Goal: Consume media (video, audio): Consume media (video, audio)

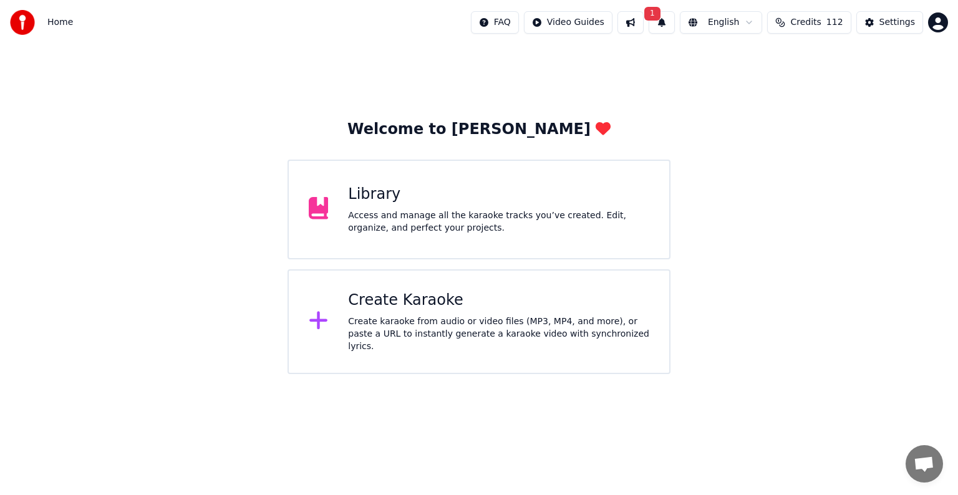
click at [509, 202] on div "Library" at bounding box center [498, 195] width 301 height 20
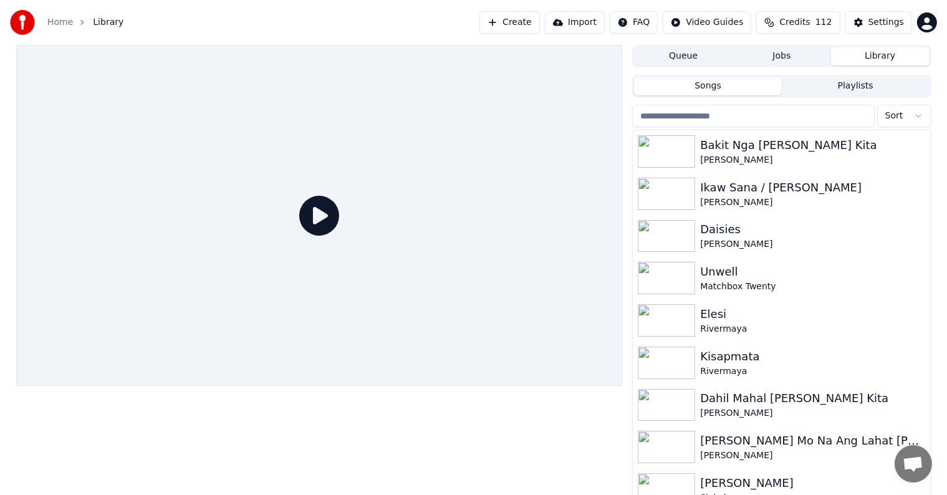
click at [765, 117] on input "search" at bounding box center [753, 116] width 242 height 22
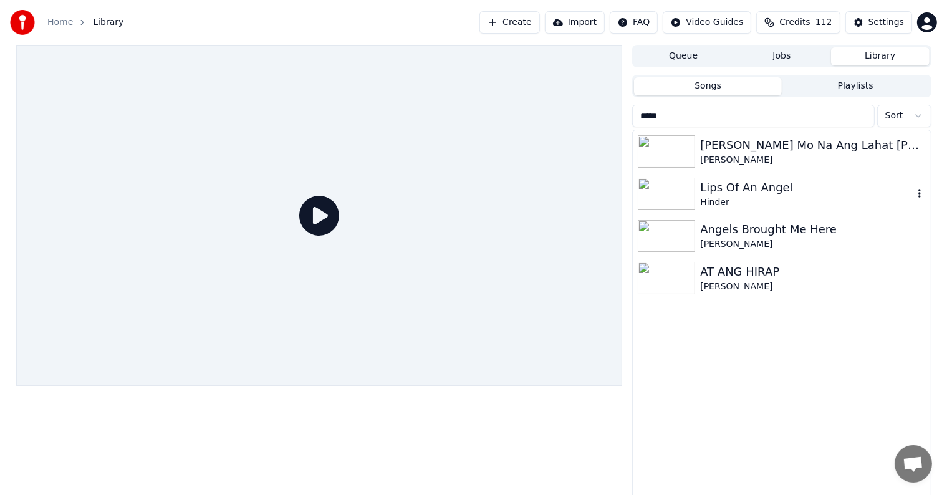
type input "*****"
click at [821, 236] on div "Angels Brought Me Here" at bounding box center [806, 229] width 213 height 17
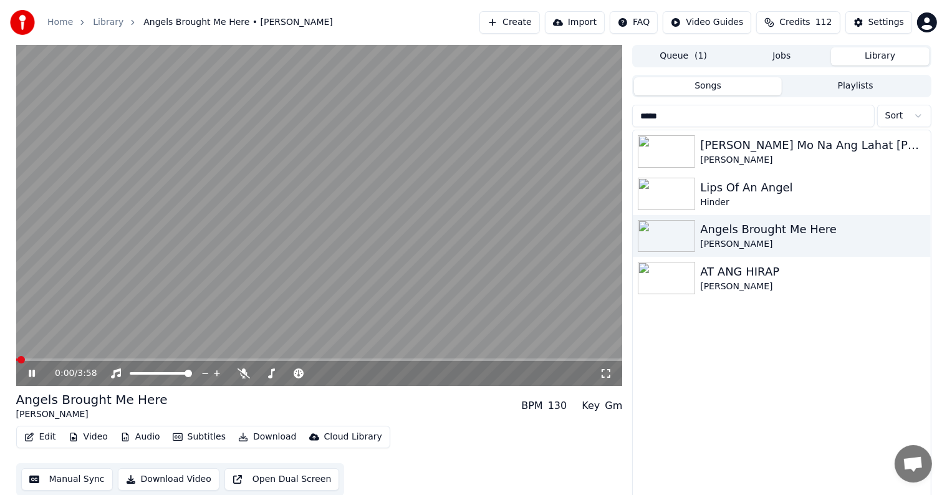
click at [311, 217] on video at bounding box center [319, 215] width 607 height 341
click at [890, 17] on div "Settings" at bounding box center [887, 22] width 36 height 12
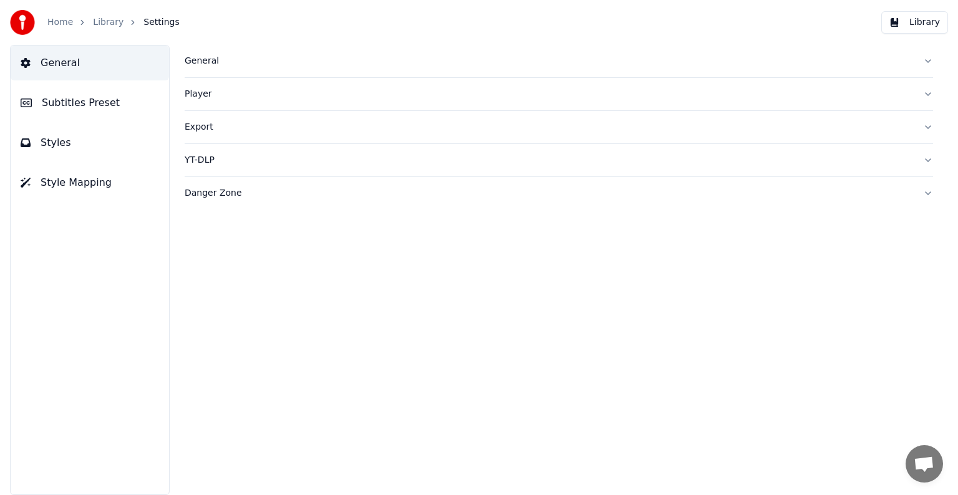
click at [52, 99] on span "Subtitles Preset" at bounding box center [81, 102] width 78 height 15
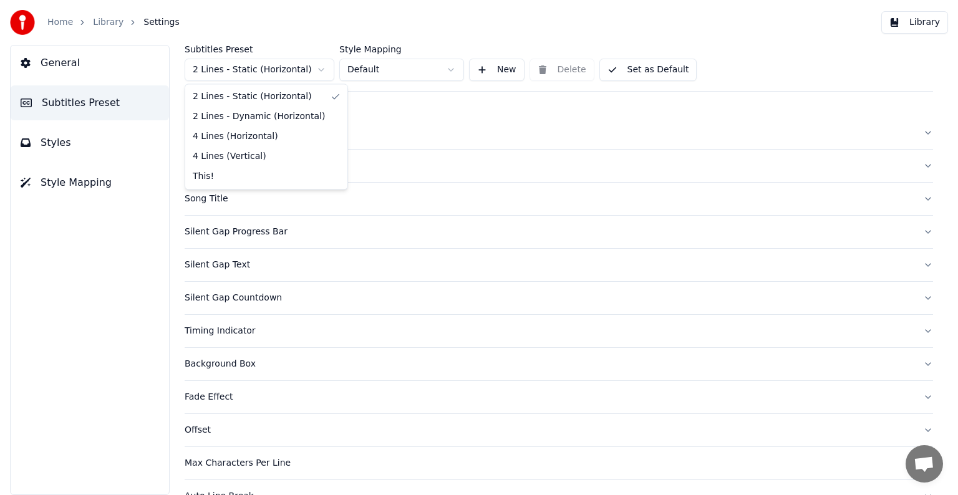
click at [227, 74] on html "Home Library Settings Library General Subtitles Preset Styles Style Mapping Sub…" at bounding box center [479, 247] width 958 height 495
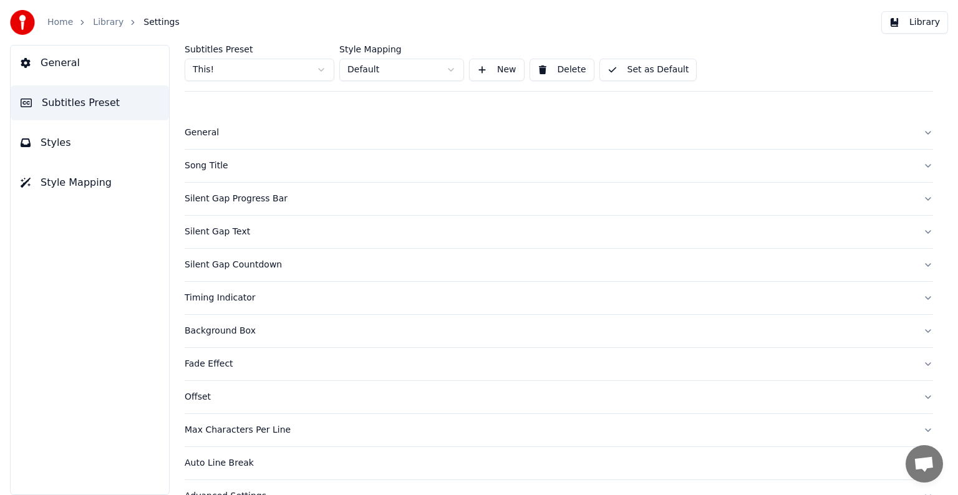
click at [205, 163] on div "Song Title" at bounding box center [549, 166] width 729 height 12
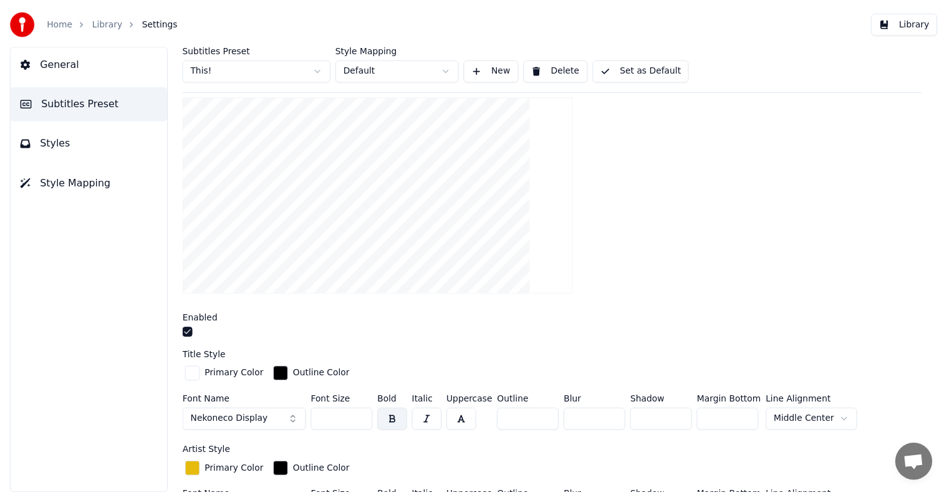
scroll to position [312, 0]
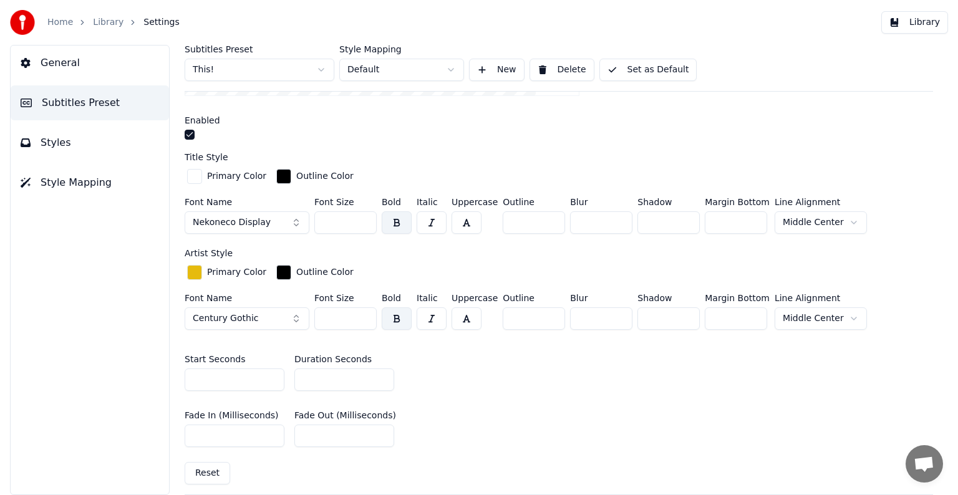
drag, startPoint x: 328, startPoint y: 218, endPoint x: 351, endPoint y: 218, distance: 22.5
click at [351, 218] on input "***" at bounding box center [345, 222] width 62 height 22
type input "***"
click at [657, 51] on div "Subtitles Preset This! Style Mapping Default New Delete Set as Default" at bounding box center [559, 68] width 749 height 47
click at [659, 70] on button "Set as Default" at bounding box center [648, 70] width 98 height 22
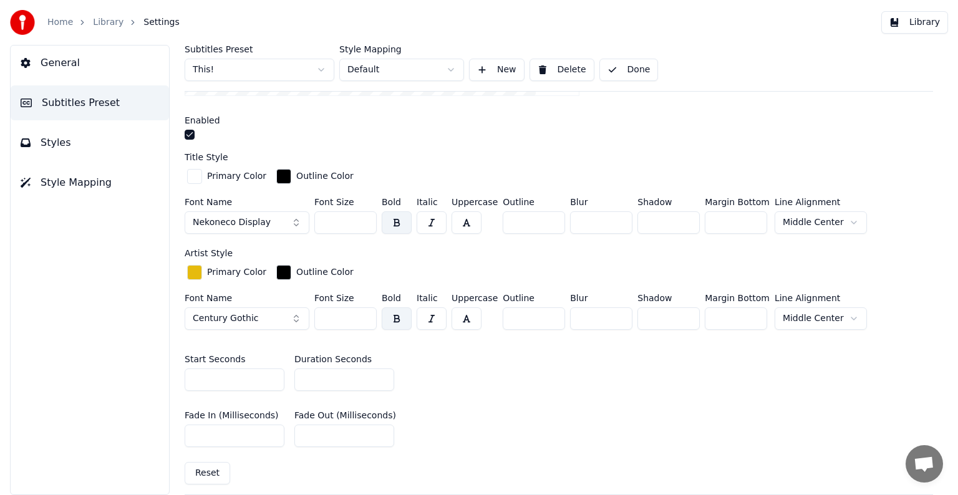
click at [99, 22] on link "Library" at bounding box center [108, 22] width 31 height 12
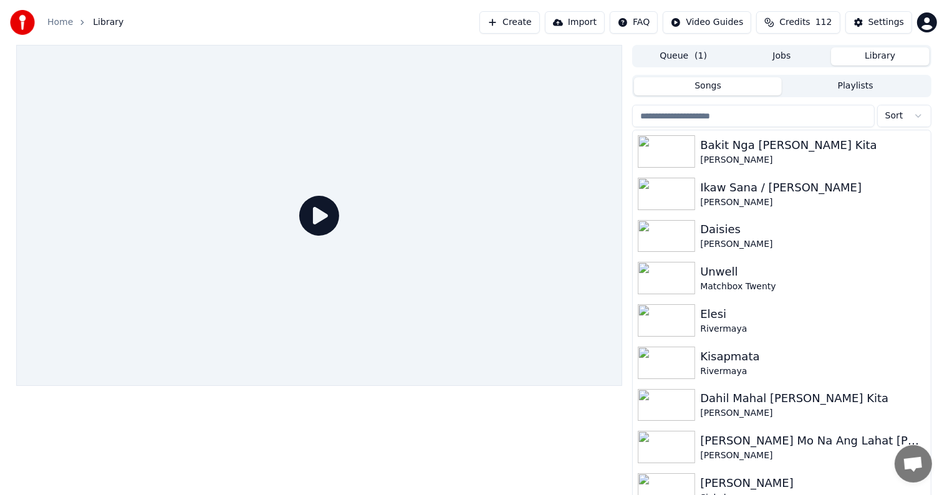
click at [757, 119] on input "search" at bounding box center [753, 116] width 242 height 22
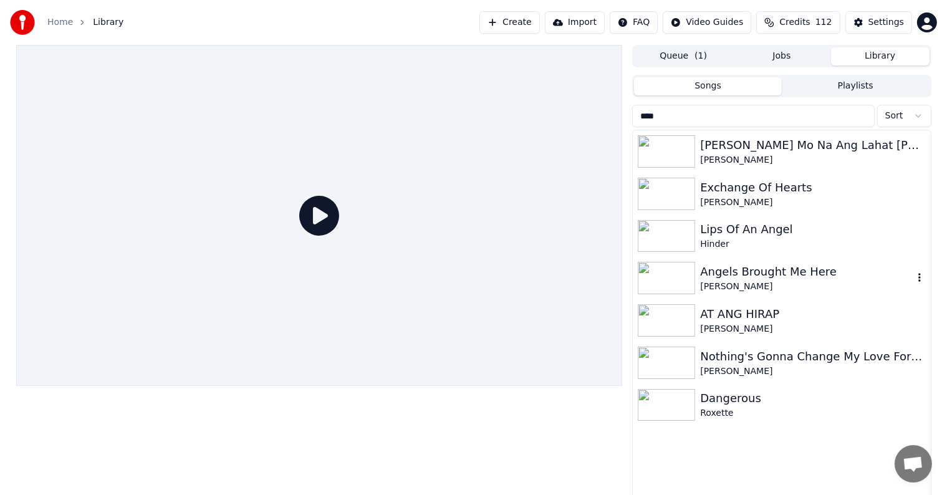
type input "****"
click at [778, 292] on div "[PERSON_NAME]" at bounding box center [806, 287] width 213 height 12
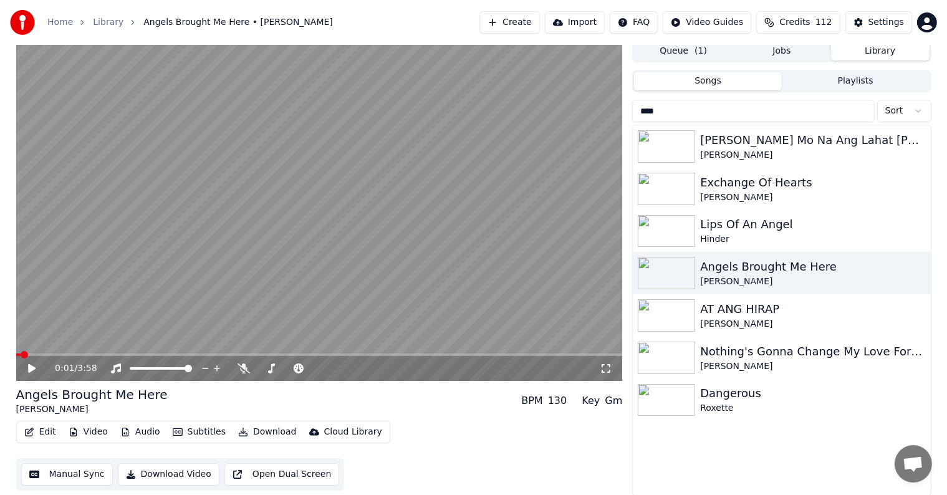
scroll to position [6, 0]
click at [880, 22] on div "Settings" at bounding box center [887, 22] width 36 height 12
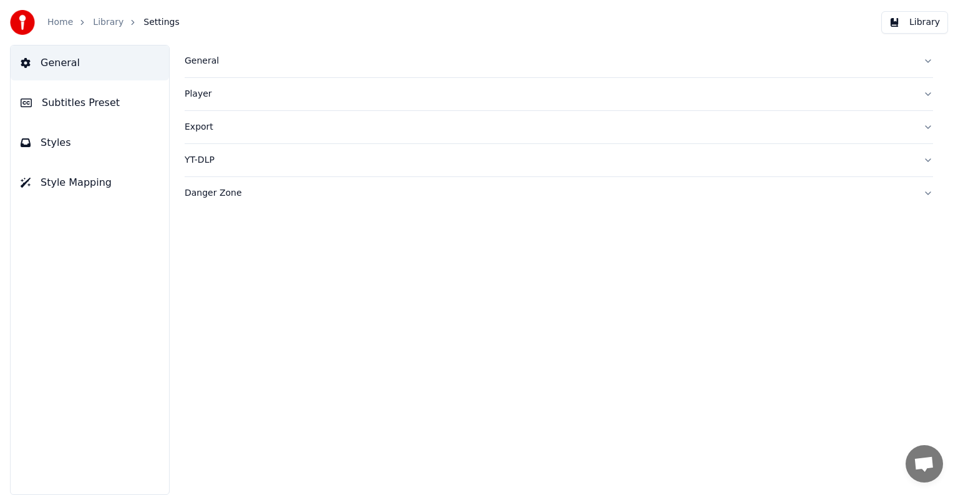
drag, startPoint x: 87, startPoint y: 110, endPoint x: 107, endPoint y: 100, distance: 22.6
click at [87, 109] on span "Subtitles Preset" at bounding box center [81, 102] width 78 height 15
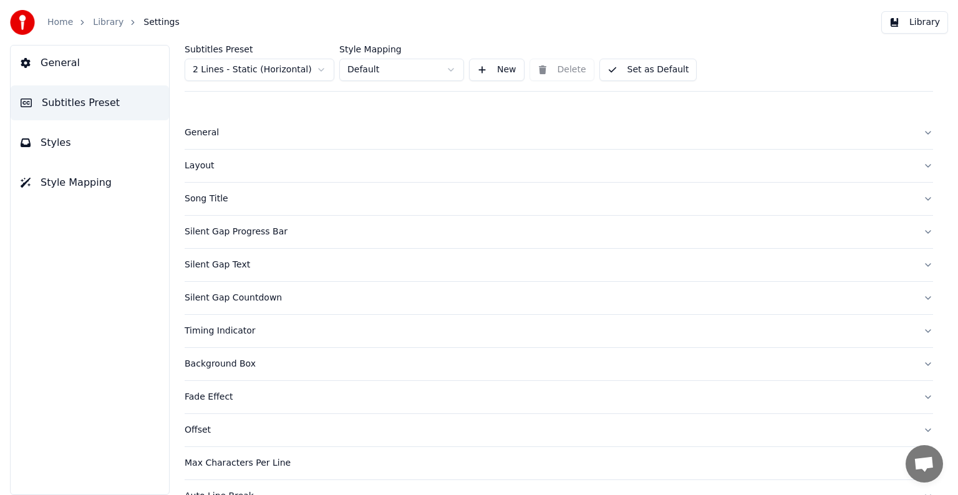
click at [223, 62] on html "Home Library Settings Library General Subtitles Preset Styles Style Mapping Sub…" at bounding box center [479, 247] width 958 height 495
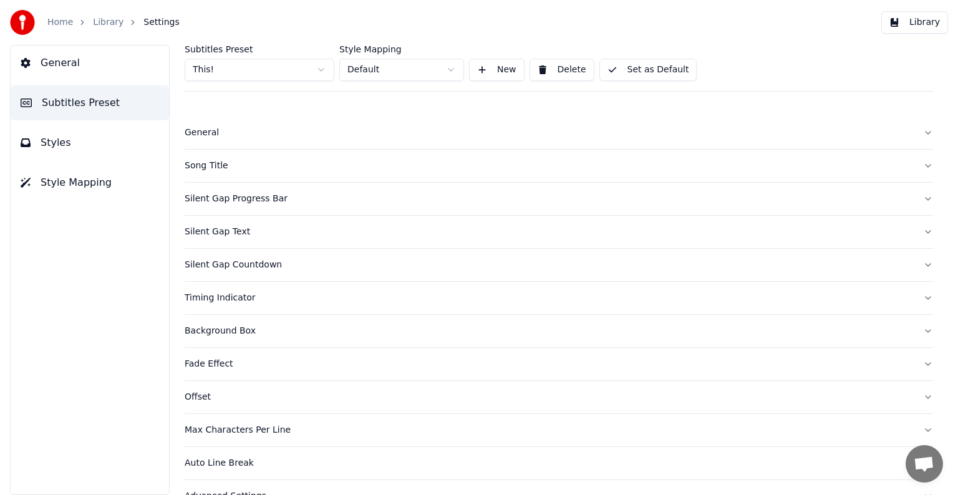
click at [208, 160] on div "Song Title" at bounding box center [549, 166] width 729 height 12
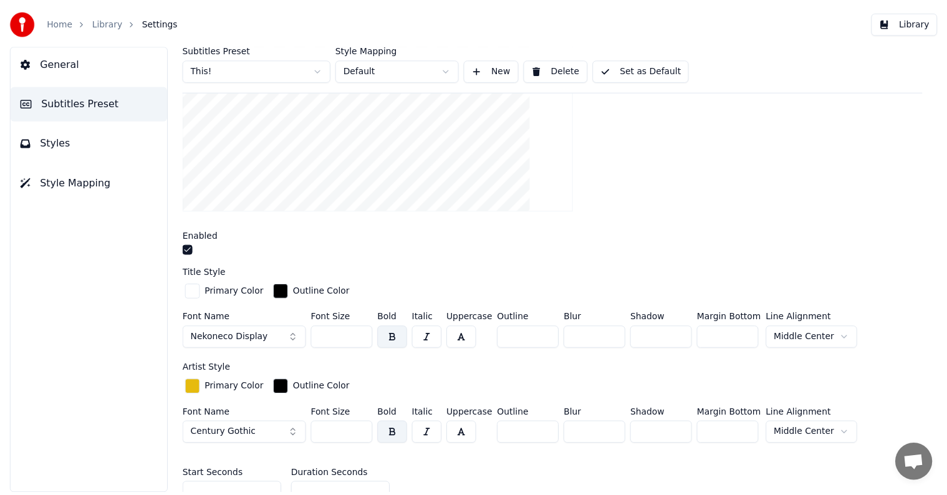
scroll to position [250, 0]
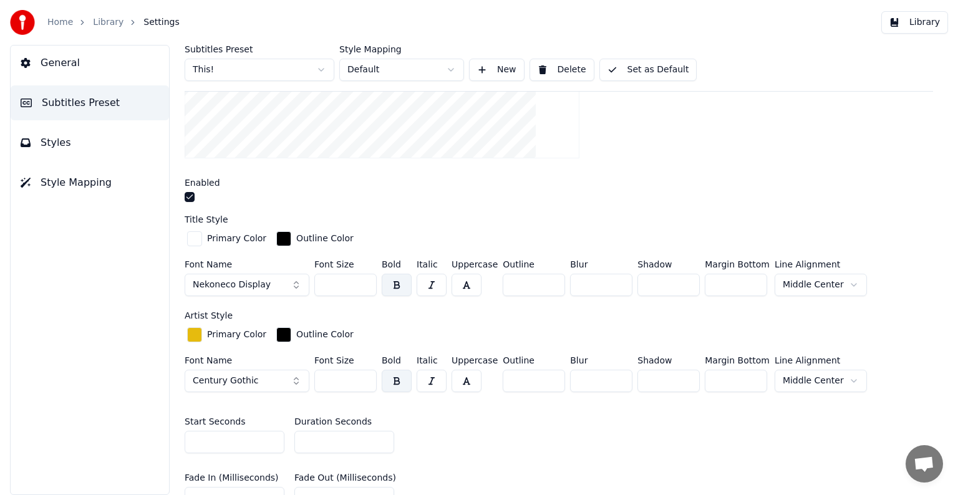
drag, startPoint x: 328, startPoint y: 285, endPoint x: 344, endPoint y: 287, distance: 16.3
click at [344, 287] on input "***" at bounding box center [345, 285] width 62 height 22
type input "***"
click at [624, 70] on button "Set as Default" at bounding box center [648, 70] width 98 height 22
click at [97, 27] on link "Library" at bounding box center [108, 22] width 31 height 12
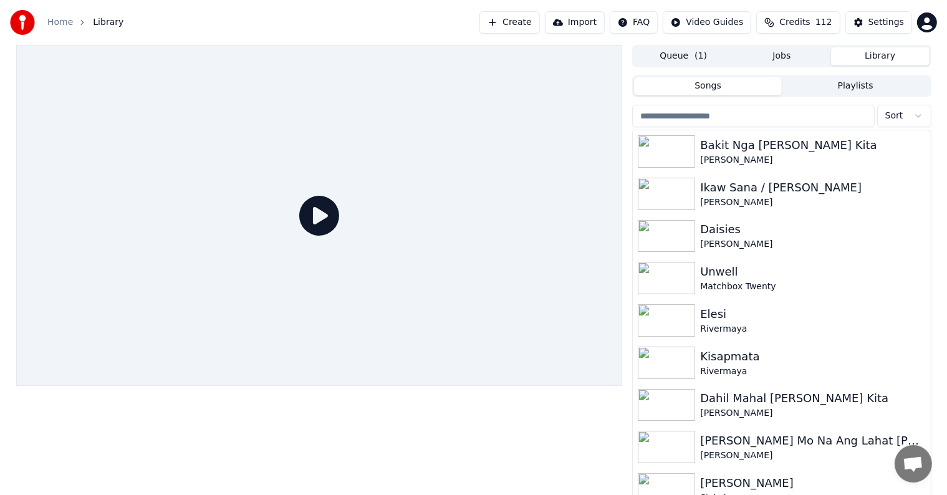
click at [742, 107] on input "search" at bounding box center [753, 116] width 242 height 22
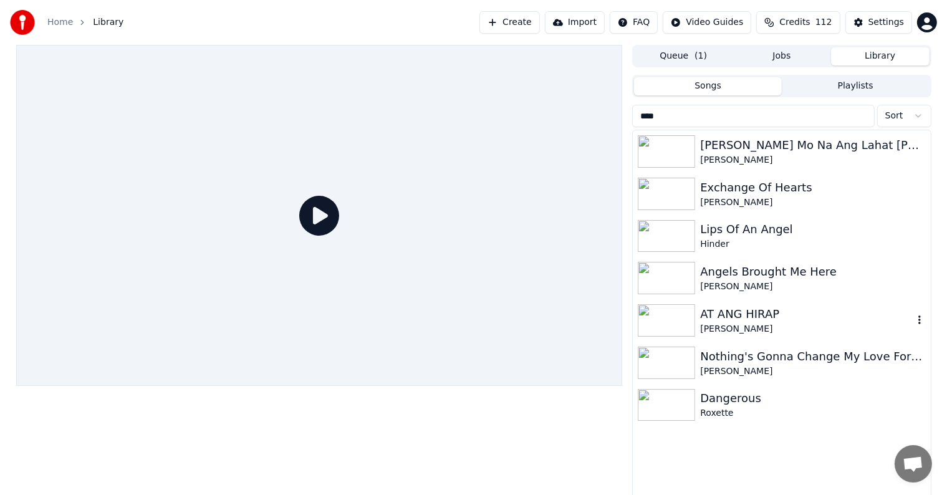
type input "****"
click at [795, 276] on div "Angels Brought Me Here" at bounding box center [806, 271] width 213 height 17
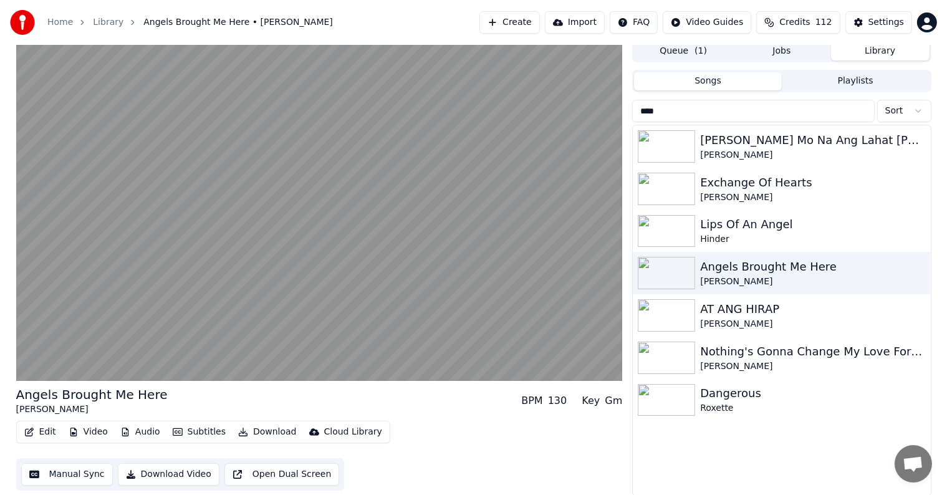
scroll to position [6, 0]
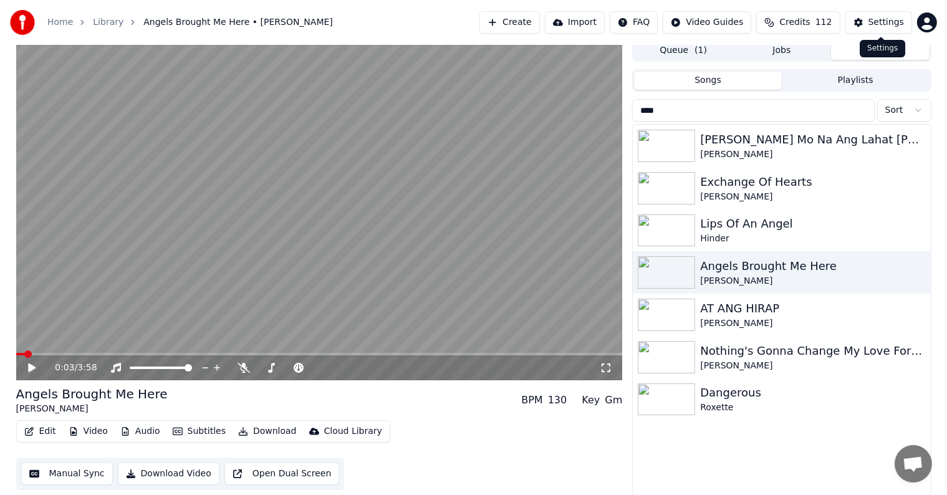
click at [893, 24] on div "Settings" at bounding box center [887, 22] width 36 height 12
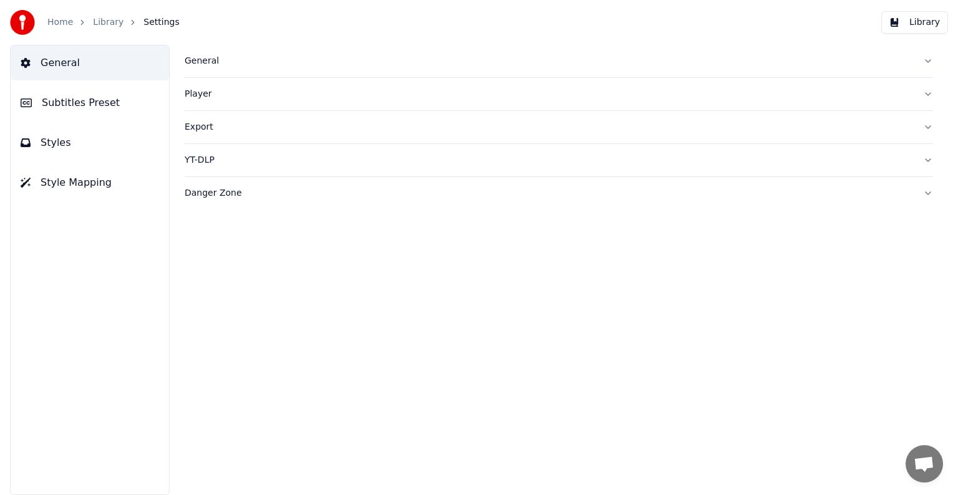
click at [60, 109] on span "Subtitles Preset" at bounding box center [81, 102] width 78 height 15
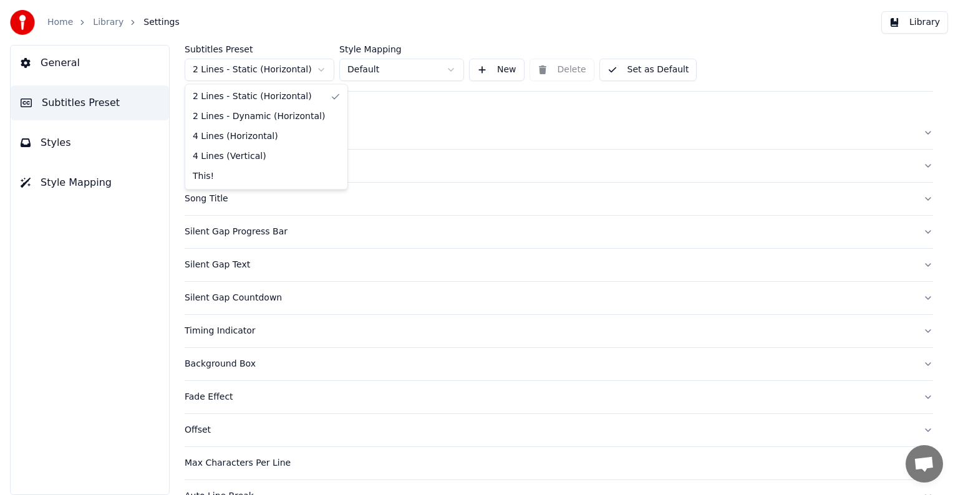
click at [228, 58] on html "Home Library Settings Library General Subtitles Preset Styles Style Mapping Sub…" at bounding box center [479, 247] width 958 height 495
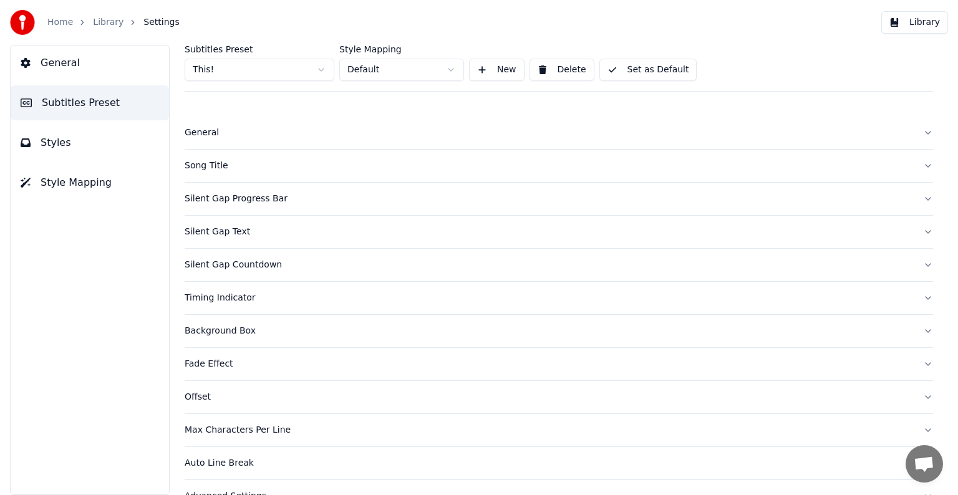
click at [210, 165] on div "Song Title" at bounding box center [549, 166] width 729 height 12
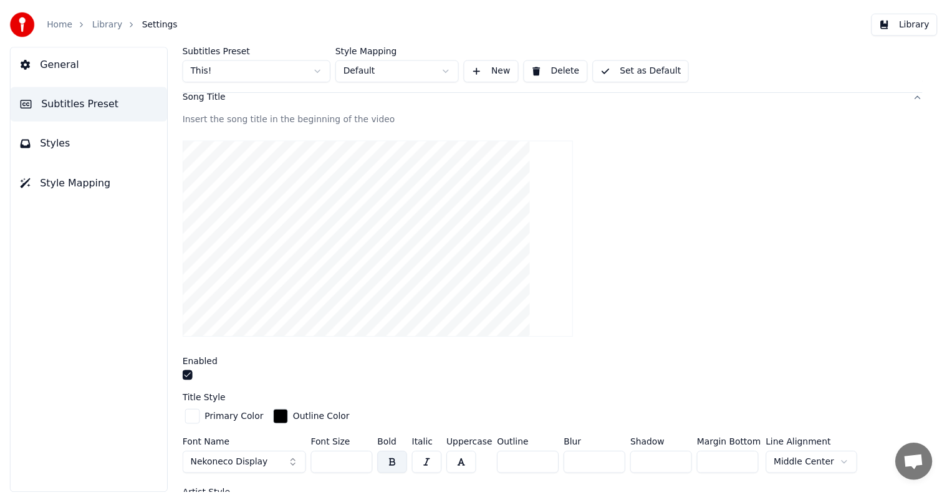
scroll to position [312, 0]
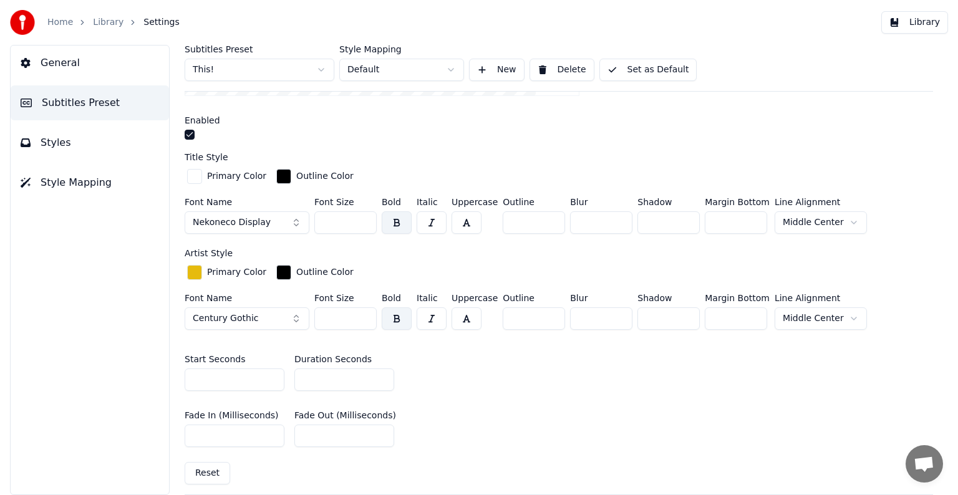
drag, startPoint x: 329, startPoint y: 222, endPoint x: 344, endPoint y: 222, distance: 15.6
click at [344, 222] on input "***" at bounding box center [345, 222] width 62 height 22
type input "***"
click at [640, 75] on button "Set as Default" at bounding box center [648, 70] width 98 height 22
click at [104, 17] on link "Library" at bounding box center [108, 22] width 31 height 12
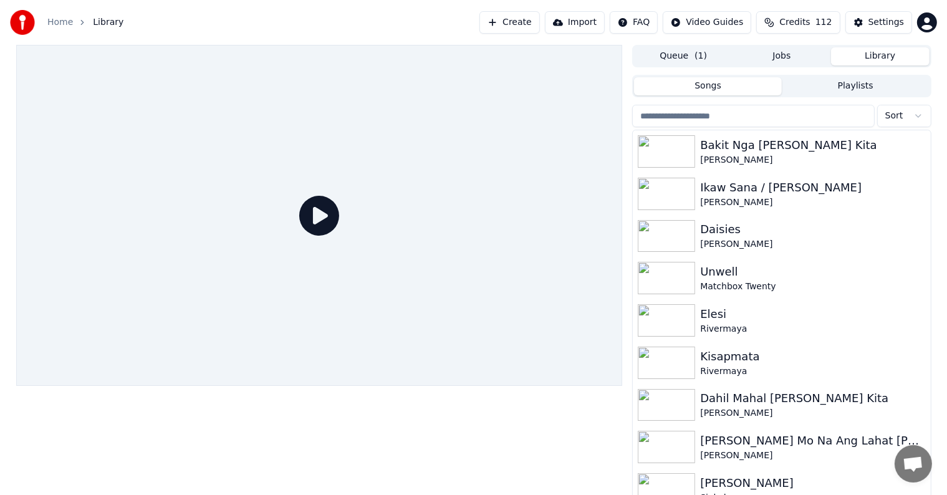
click at [774, 115] on input "search" at bounding box center [753, 116] width 242 height 22
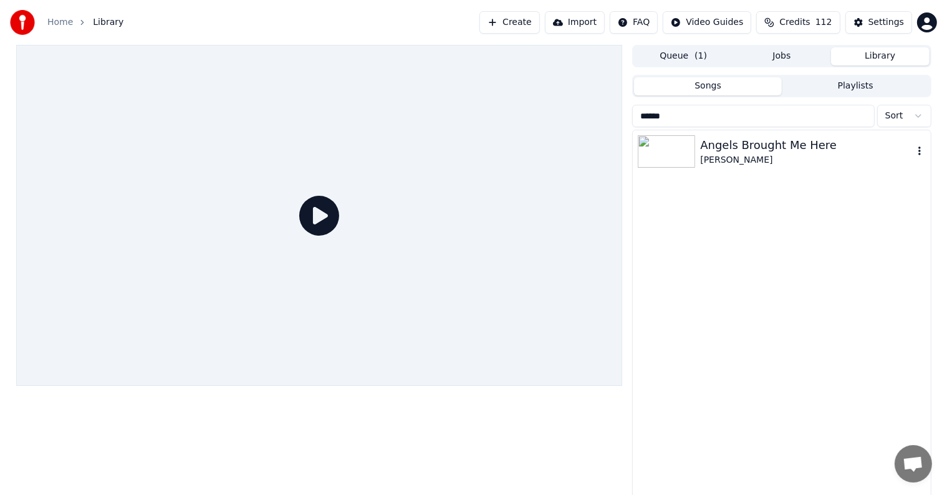
type input "******"
click at [851, 154] on div "[PERSON_NAME]" at bounding box center [806, 160] width 213 height 12
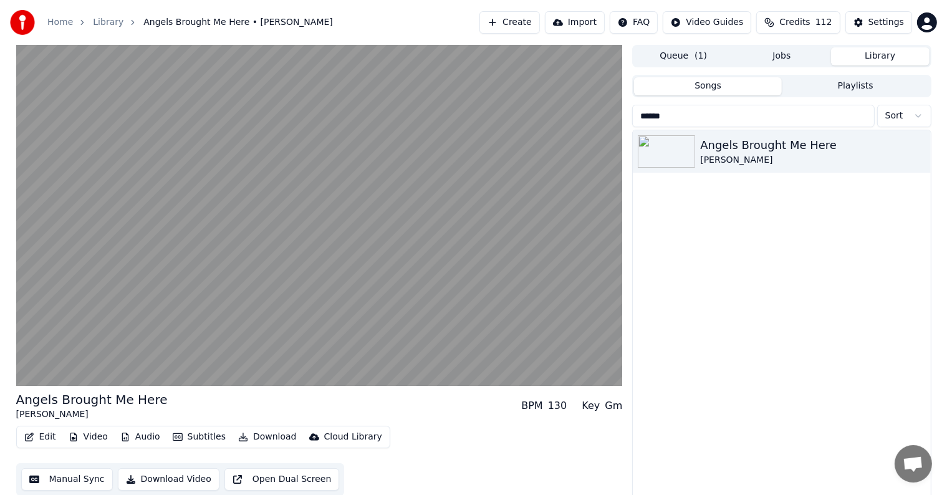
scroll to position [6, 0]
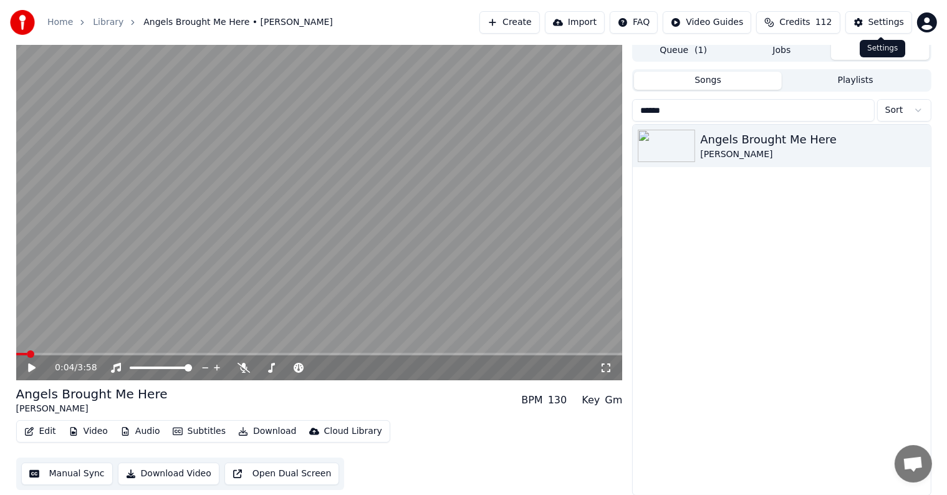
click at [896, 21] on div "Settings" at bounding box center [887, 22] width 36 height 12
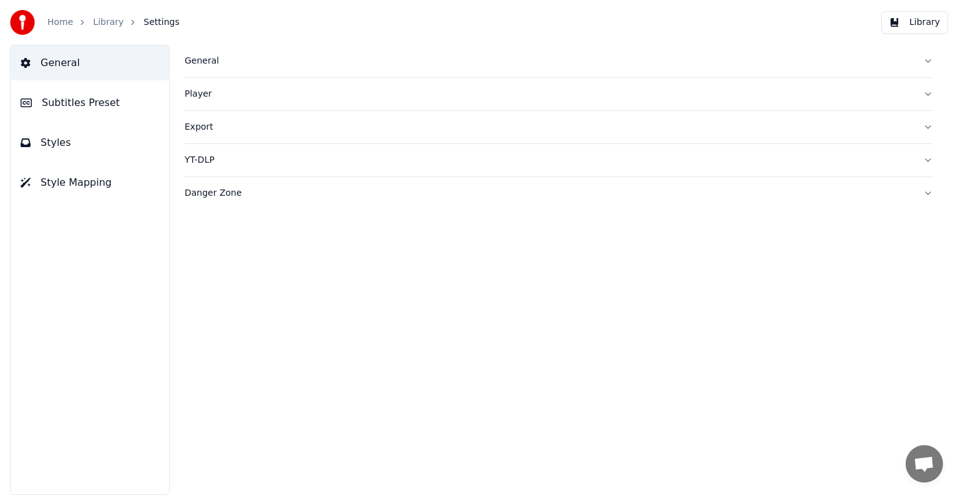
click at [100, 102] on span "Subtitles Preset" at bounding box center [81, 102] width 78 height 15
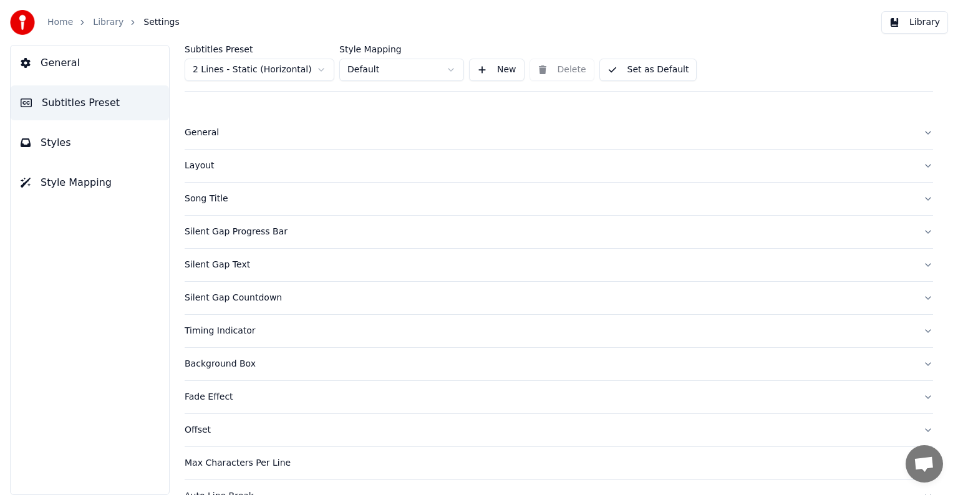
click at [256, 64] on html "Home Library Settings Library General Subtitles Preset Styles Style Mapping Sub…" at bounding box center [479, 247] width 958 height 495
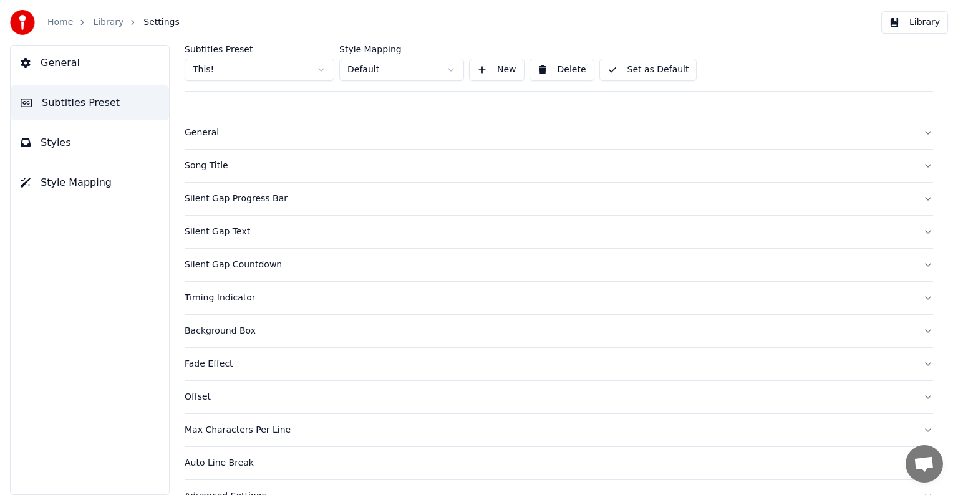
click at [205, 166] on div "Song Title" at bounding box center [549, 166] width 729 height 12
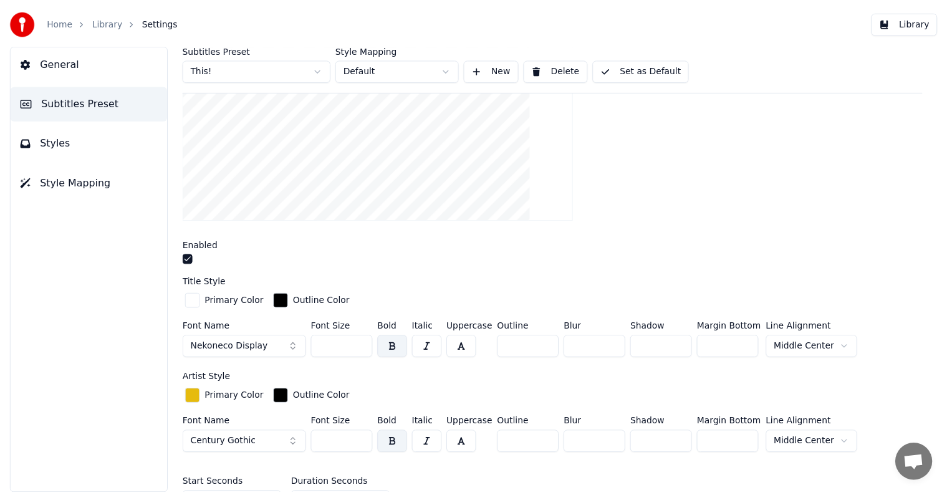
scroll to position [250, 0]
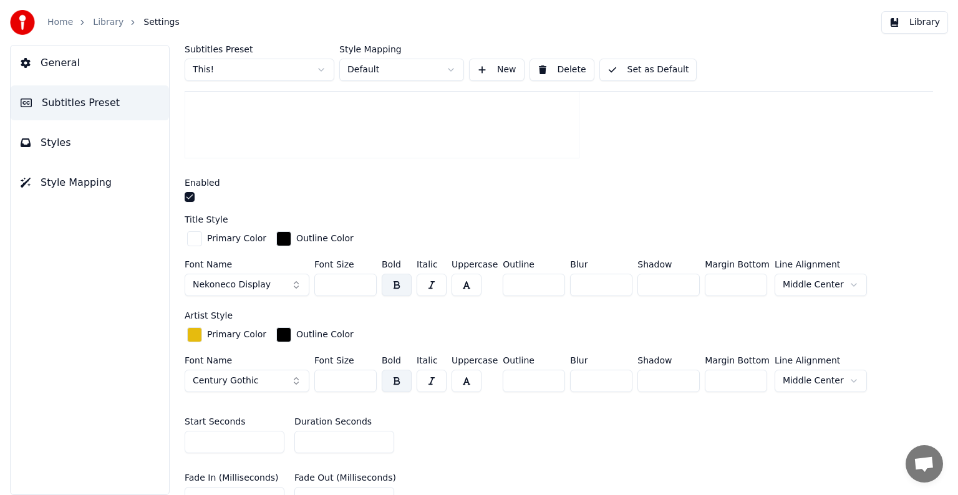
click at [362, 279] on input "***" at bounding box center [345, 285] width 62 height 22
type input "***"
click at [362, 279] on input "***" at bounding box center [345, 285] width 62 height 22
click at [641, 60] on button "Set as Default" at bounding box center [648, 70] width 98 height 22
click at [89, 24] on ol "Home Library Settings" at bounding box center [113, 22] width 132 height 12
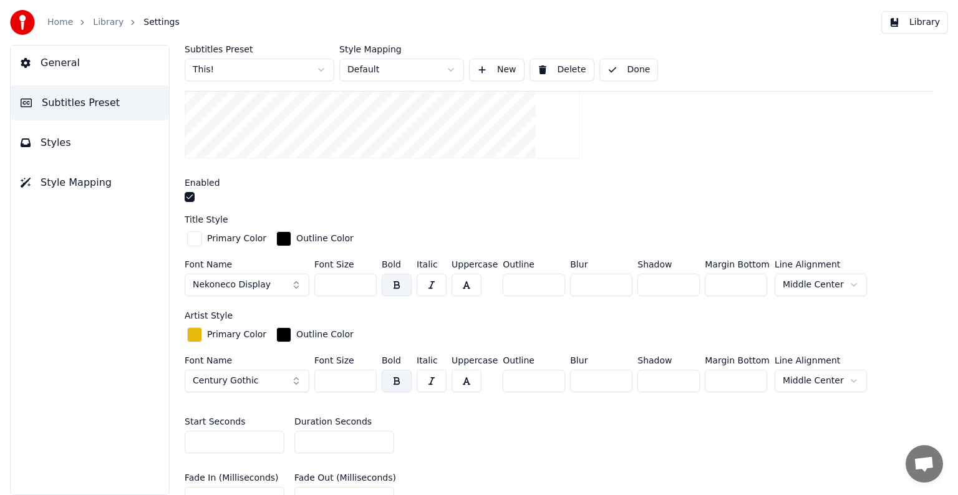
click at [106, 22] on link "Library" at bounding box center [108, 22] width 31 height 12
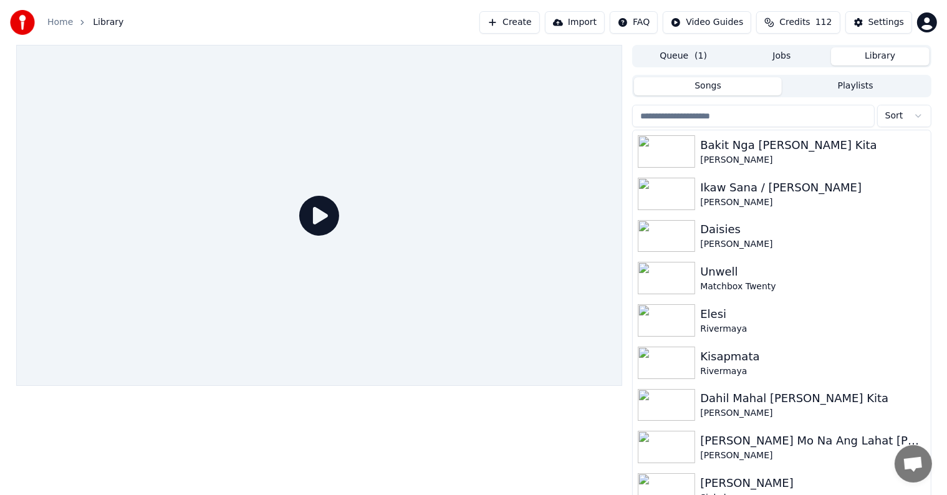
click at [702, 113] on input "search" at bounding box center [753, 116] width 242 height 22
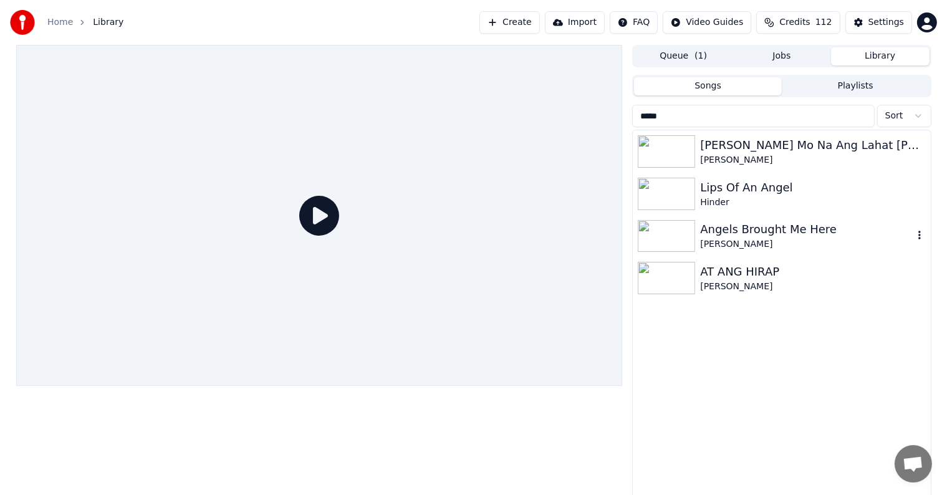
type input "*****"
click at [734, 227] on div "Angels Brought Me Here" at bounding box center [806, 229] width 213 height 17
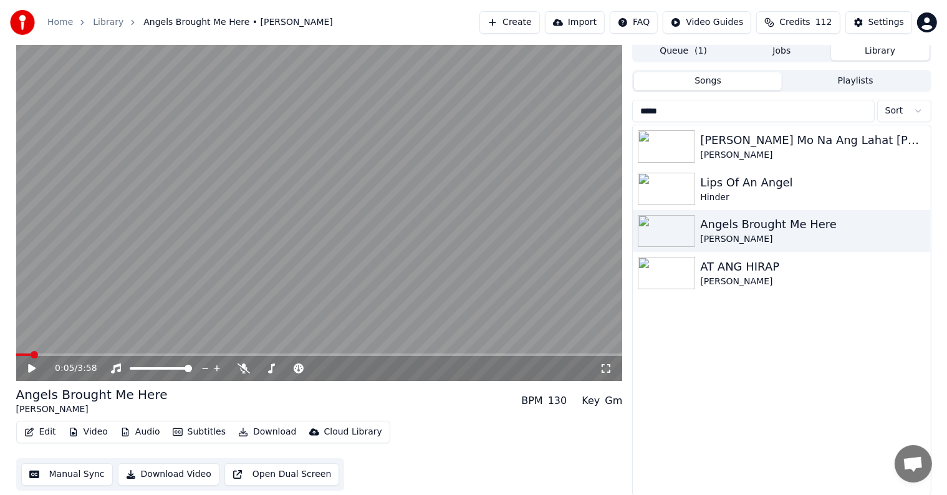
scroll to position [6, 0]
click at [873, 24] on div "Settings" at bounding box center [887, 22] width 36 height 12
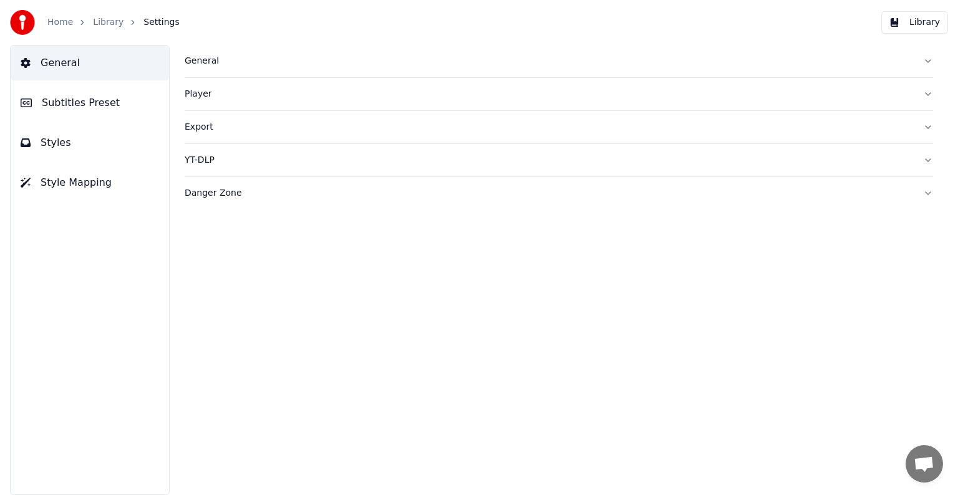
click at [74, 95] on span "Subtitles Preset" at bounding box center [81, 102] width 78 height 15
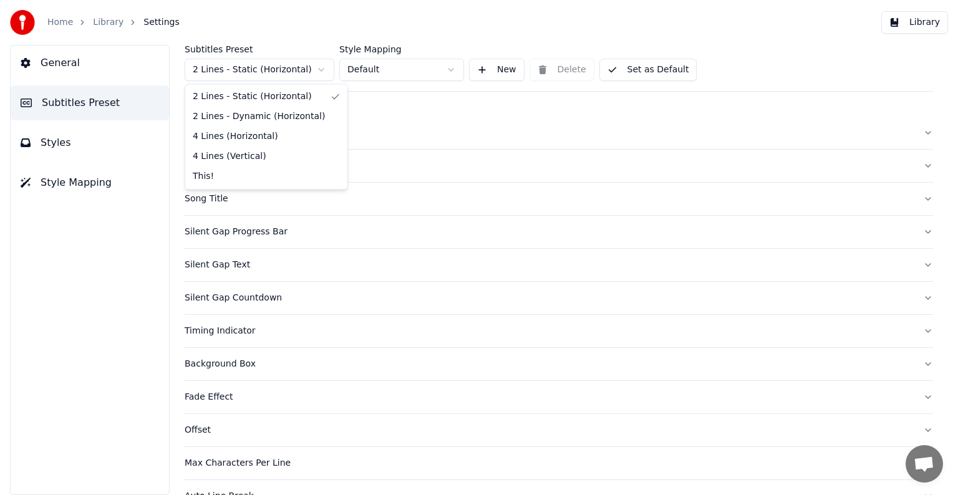
click at [228, 70] on html "Home Library Settings Library General Subtitles Preset Styles Style Mapping Sub…" at bounding box center [479, 247] width 958 height 495
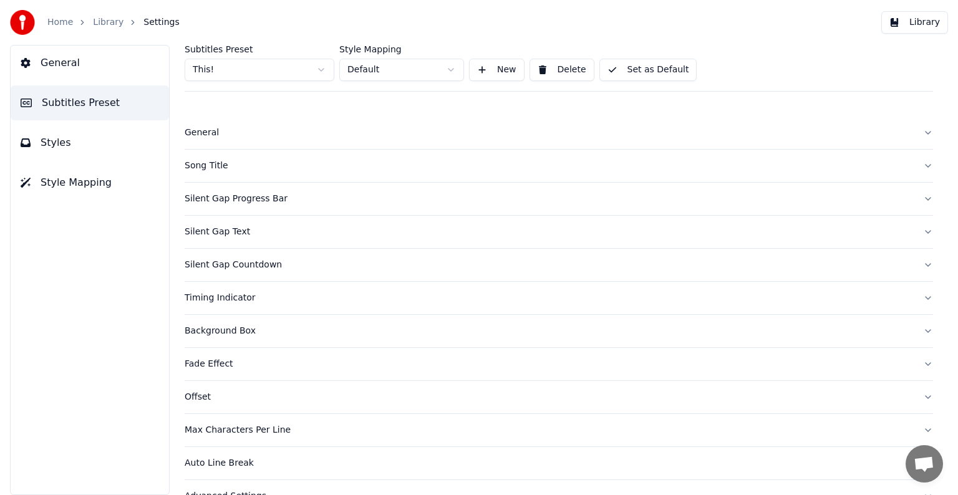
click at [203, 170] on div "Song Title" at bounding box center [549, 166] width 729 height 12
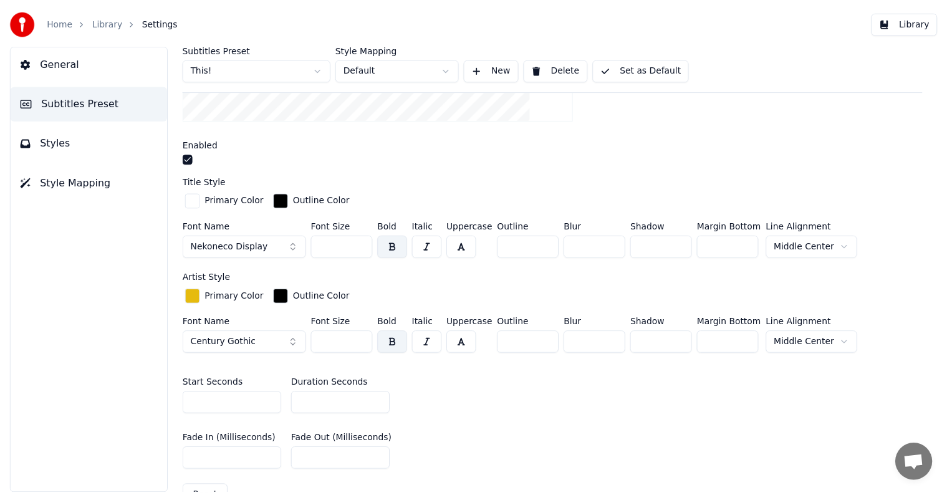
scroll to position [312, 0]
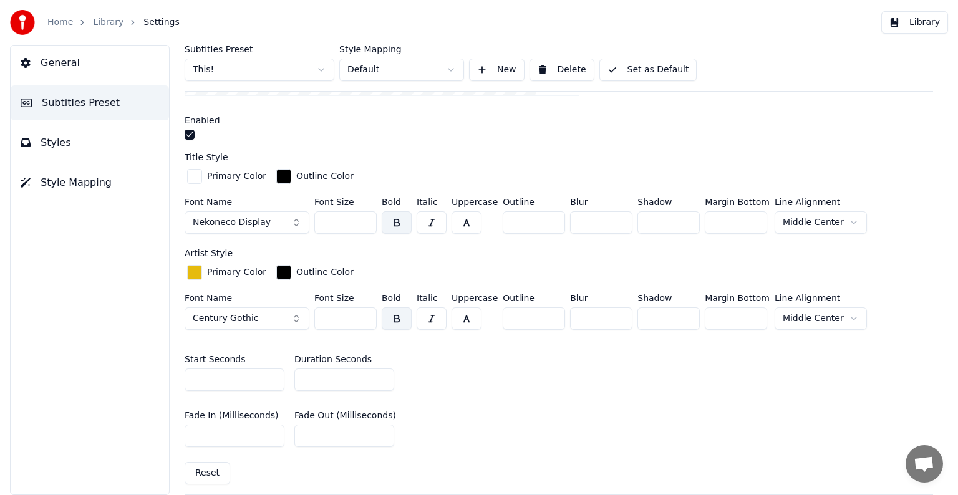
drag, startPoint x: 332, startPoint y: 219, endPoint x: 336, endPoint y: 212, distance: 7.8
click at [336, 218] on input "***" at bounding box center [345, 222] width 62 height 22
type input "***"
click at [383, 382] on input "*" at bounding box center [344, 380] width 100 height 22
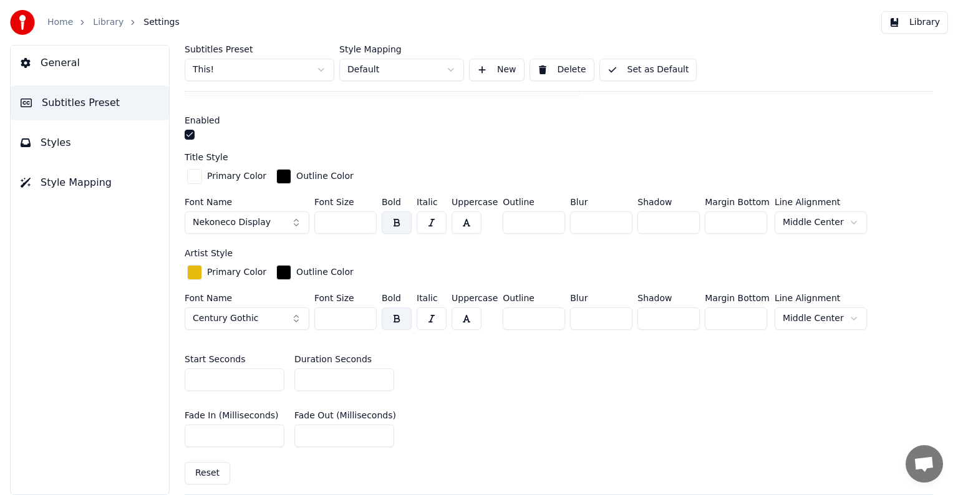
click at [383, 382] on input "*" at bounding box center [344, 380] width 100 height 22
type input "*"
click at [382, 382] on input "*" at bounding box center [344, 380] width 100 height 22
click at [381, 371] on input "*" at bounding box center [344, 380] width 100 height 22
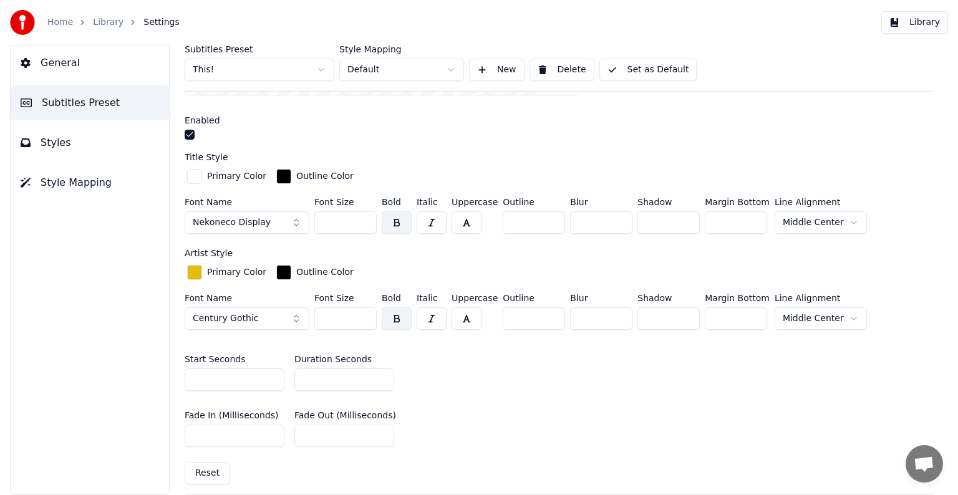
click at [631, 73] on button "Set as Default" at bounding box center [648, 70] width 98 height 22
click at [97, 21] on link "Library" at bounding box center [108, 22] width 31 height 12
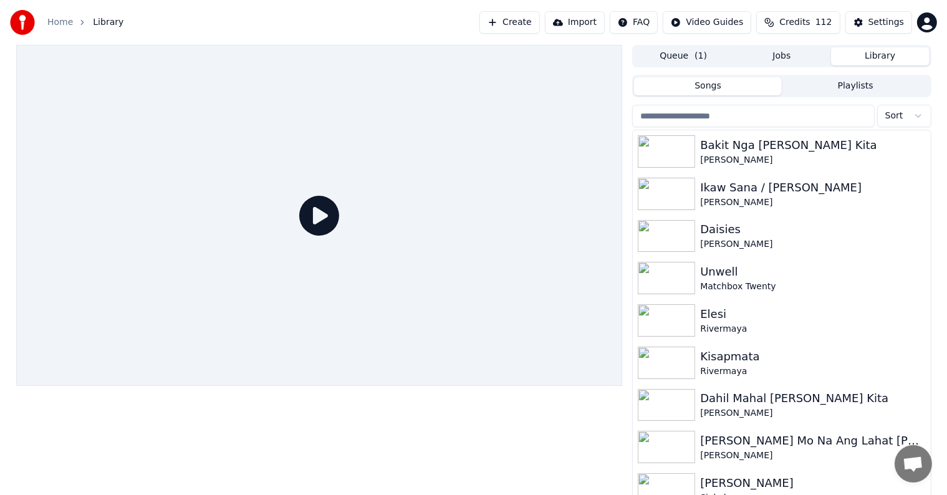
click at [737, 113] on input "search" at bounding box center [753, 116] width 242 height 22
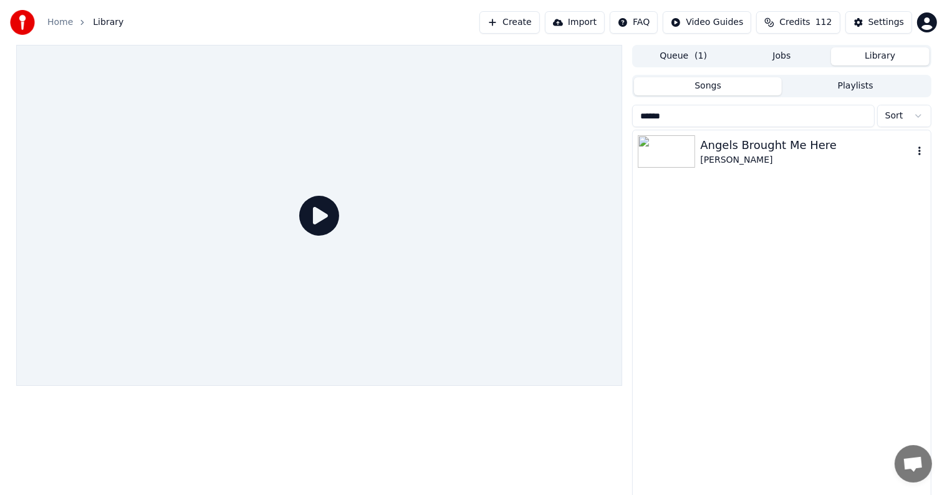
type input "******"
click at [808, 147] on div "Angels Brought Me Here" at bounding box center [806, 145] width 213 height 17
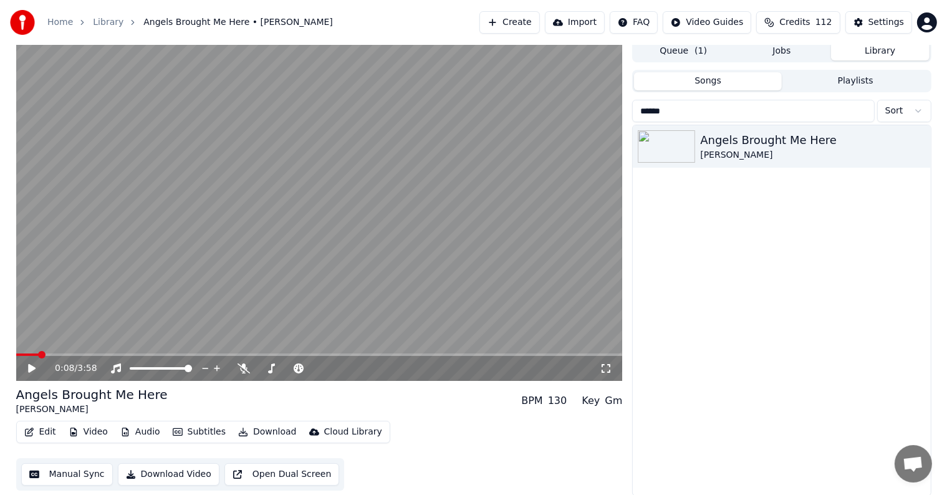
scroll to position [6, 0]
click at [54, 353] on span at bounding box center [319, 354] width 607 height 2
click at [62, 353] on span at bounding box center [319, 354] width 607 height 2
click at [72, 352] on video at bounding box center [319, 209] width 607 height 341
click at [86, 352] on video at bounding box center [319, 209] width 607 height 341
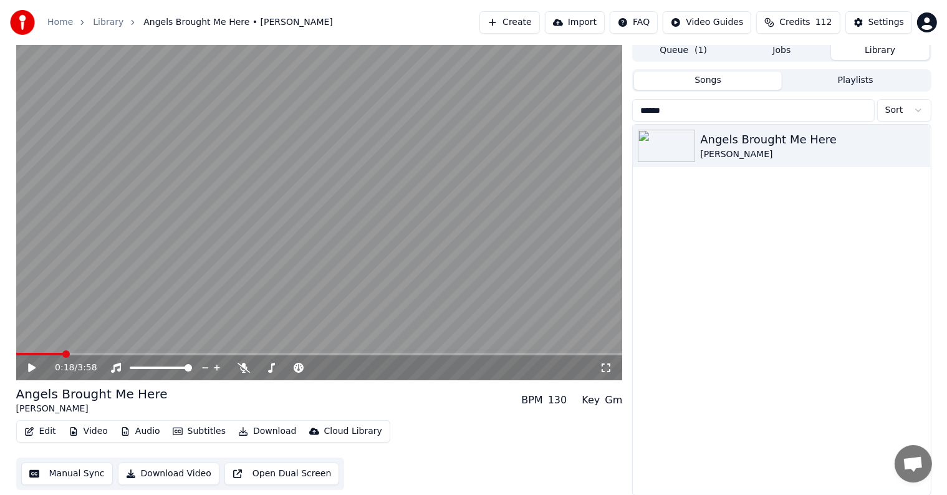
click at [80, 352] on video at bounding box center [319, 209] width 607 height 341
click at [79, 353] on span at bounding box center [319, 354] width 607 height 2
click at [100, 356] on div "0:25 / 3:58" at bounding box center [319, 368] width 607 height 25
click at [94, 354] on span at bounding box center [319, 354] width 607 height 2
click at [104, 351] on video at bounding box center [319, 209] width 607 height 341
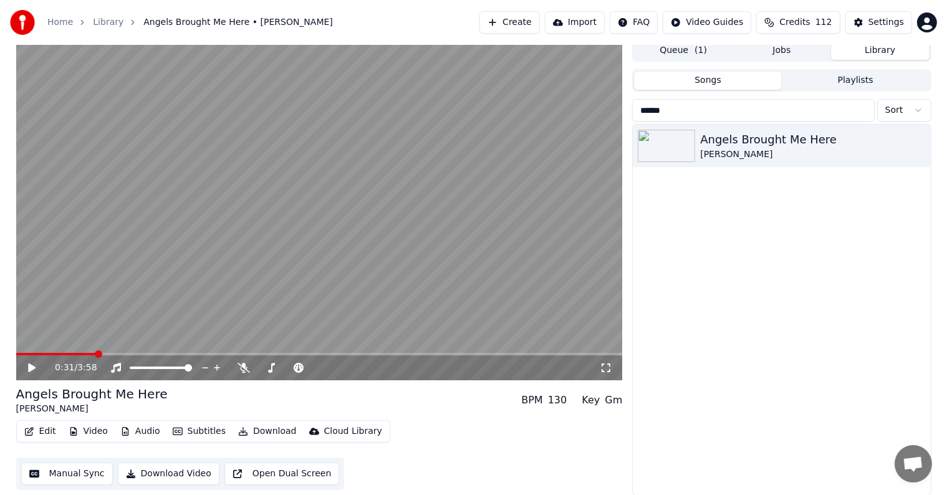
click at [107, 352] on video at bounding box center [319, 209] width 607 height 341
click at [114, 354] on span at bounding box center [319, 354] width 607 height 2
click at [126, 354] on span at bounding box center [319, 354] width 607 height 2
click at [136, 354] on span at bounding box center [319, 354] width 607 height 2
click at [146, 354] on span at bounding box center [145, 354] width 7 height 7
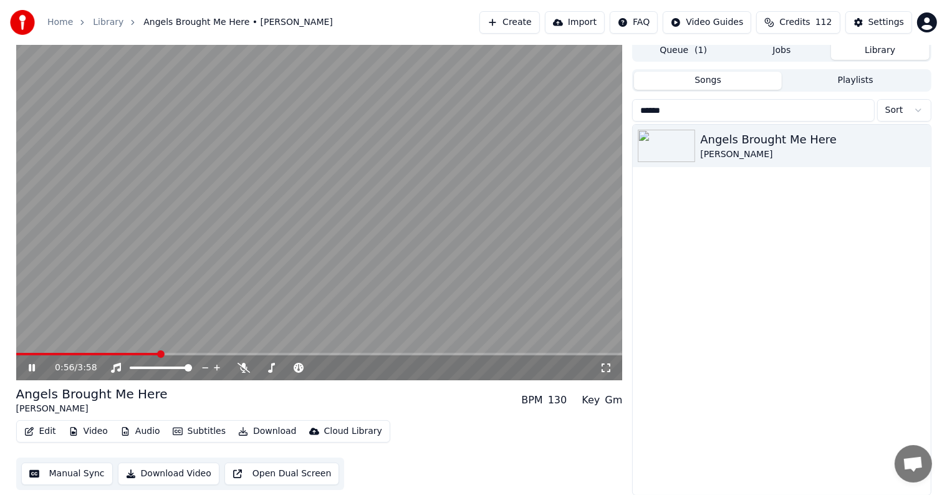
click at [157, 354] on span at bounding box center [319, 354] width 607 height 2
click at [165, 353] on span at bounding box center [161, 354] width 7 height 7
click at [175, 353] on span at bounding box center [319, 354] width 607 height 2
click at [180, 353] on span at bounding box center [319, 354] width 607 height 2
click at [188, 352] on video at bounding box center [319, 209] width 607 height 341
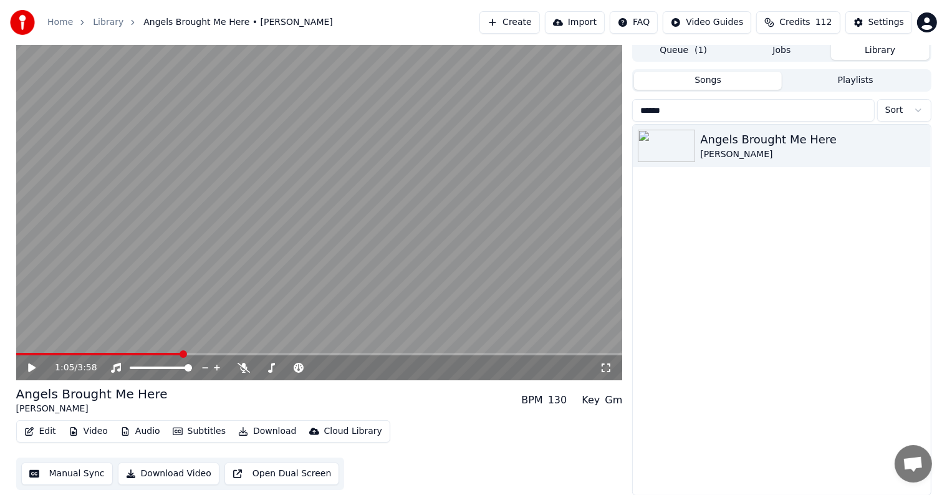
click at [195, 352] on video at bounding box center [319, 209] width 607 height 341
click at [199, 354] on span at bounding box center [319, 354] width 607 height 2
click at [212, 354] on span at bounding box center [319, 354] width 607 height 2
click at [223, 354] on span at bounding box center [319, 354] width 607 height 2
click at [235, 353] on span at bounding box center [319, 354] width 607 height 2
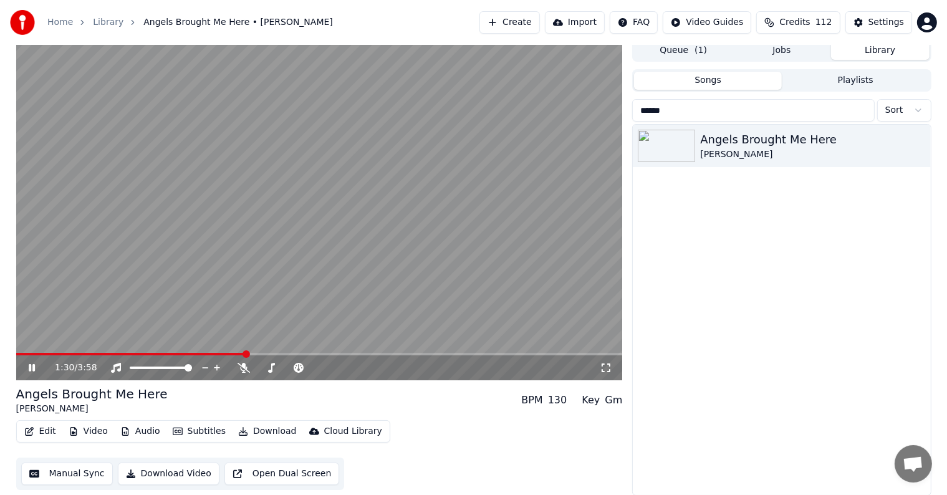
click at [245, 353] on span at bounding box center [319, 354] width 607 height 2
click at [254, 353] on span at bounding box center [319, 354] width 607 height 2
click at [267, 352] on video at bounding box center [319, 209] width 607 height 341
click at [274, 353] on span at bounding box center [319, 354] width 607 height 2
click at [284, 354] on span at bounding box center [319, 354] width 607 height 2
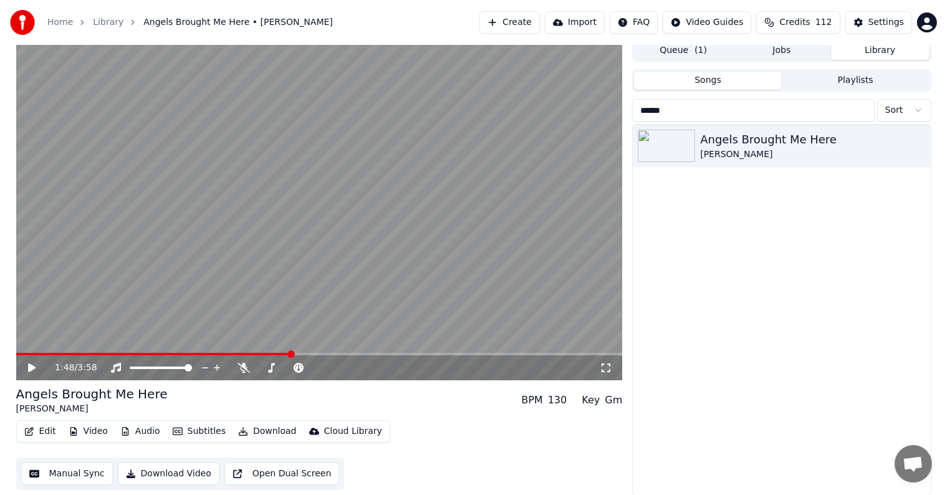
click at [291, 354] on span at bounding box center [319, 354] width 607 height 2
click at [299, 354] on span at bounding box center [319, 354] width 607 height 2
click at [308, 355] on span at bounding box center [319, 354] width 607 height 2
click at [319, 356] on div "1:55 / 3:58" at bounding box center [319, 368] width 607 height 25
click at [321, 354] on span at bounding box center [319, 354] width 607 height 2
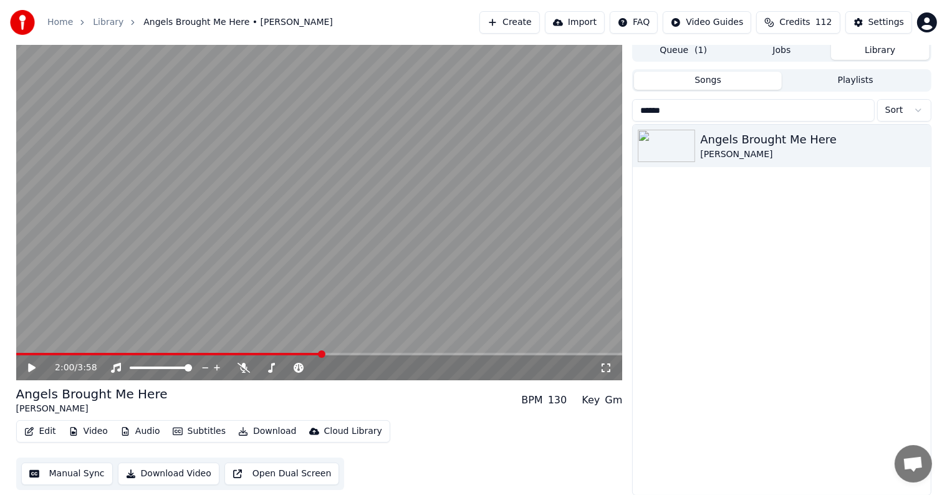
click at [327, 352] on video at bounding box center [319, 209] width 607 height 341
click at [332, 354] on span at bounding box center [319, 354] width 607 height 2
click at [342, 354] on span at bounding box center [319, 354] width 607 height 2
click at [350, 353] on span at bounding box center [319, 354] width 607 height 2
click at [361, 353] on span at bounding box center [319, 354] width 607 height 2
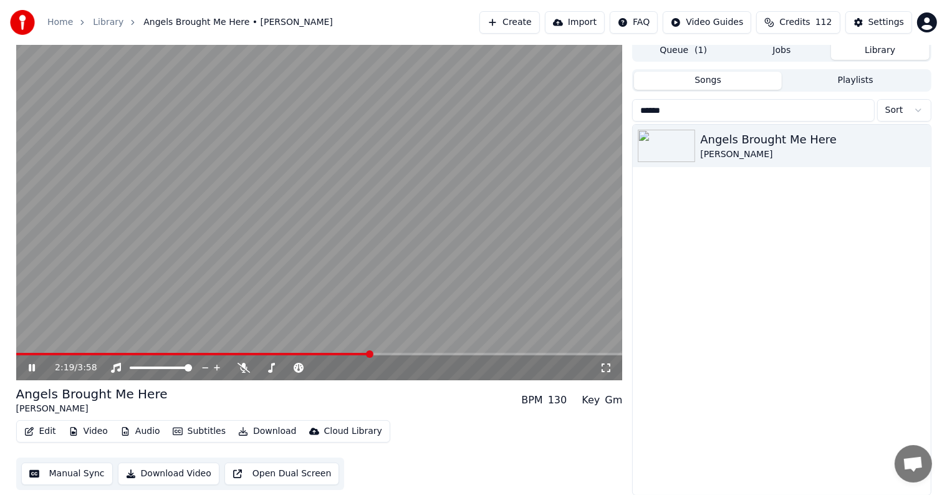
click at [371, 353] on span at bounding box center [319, 354] width 607 height 2
click at [384, 353] on span at bounding box center [319, 354] width 607 height 2
click at [402, 353] on span at bounding box center [319, 354] width 607 height 2
click at [407, 354] on span at bounding box center [319, 354] width 607 height 2
click at [416, 354] on span at bounding box center [319, 354] width 607 height 2
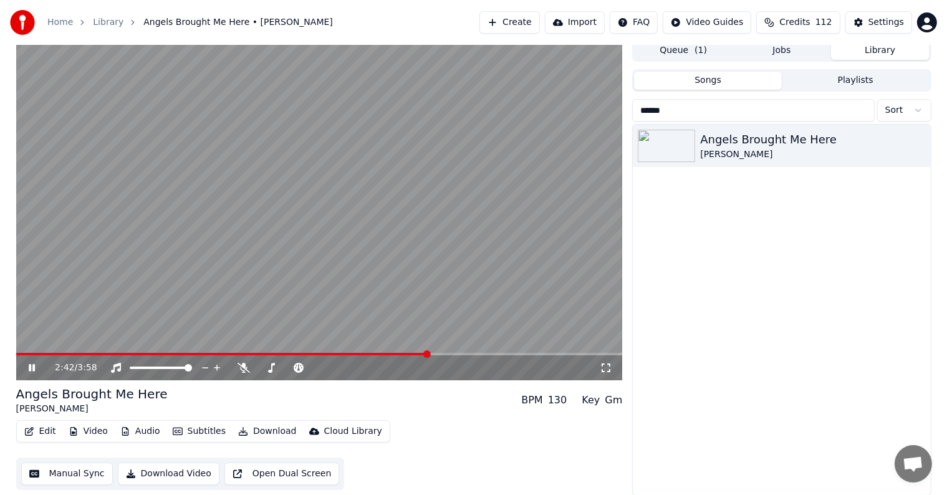
click at [429, 354] on span at bounding box center [319, 354] width 607 height 2
click at [439, 354] on span at bounding box center [319, 354] width 607 height 2
click at [459, 355] on span at bounding box center [319, 354] width 607 height 2
click at [467, 355] on span at bounding box center [319, 354] width 607 height 2
click at [477, 355] on span at bounding box center [319, 354] width 607 height 2
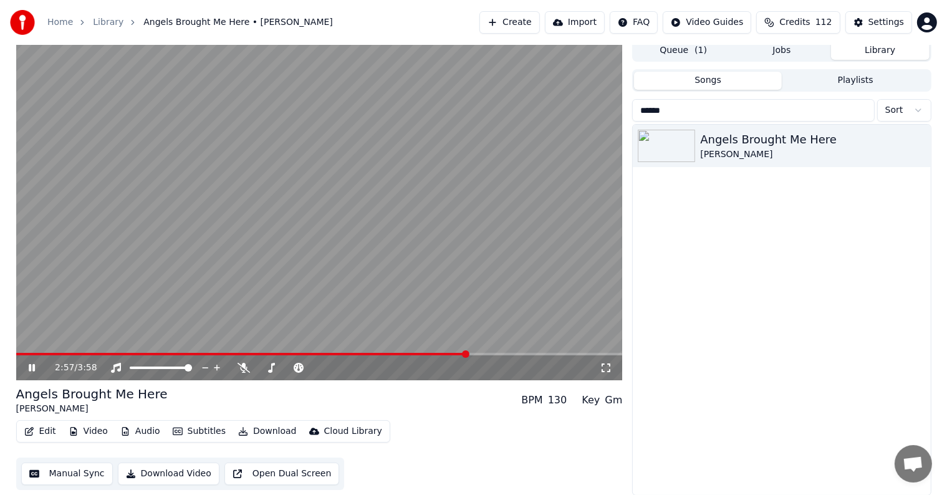
click at [487, 355] on span at bounding box center [319, 354] width 607 height 2
click at [501, 356] on div "3:05 / 3:58" at bounding box center [319, 368] width 607 height 25
click at [501, 354] on span at bounding box center [319, 354] width 607 height 2
click at [511, 353] on span at bounding box center [319, 354] width 607 height 2
click at [525, 353] on span at bounding box center [319, 354] width 607 height 2
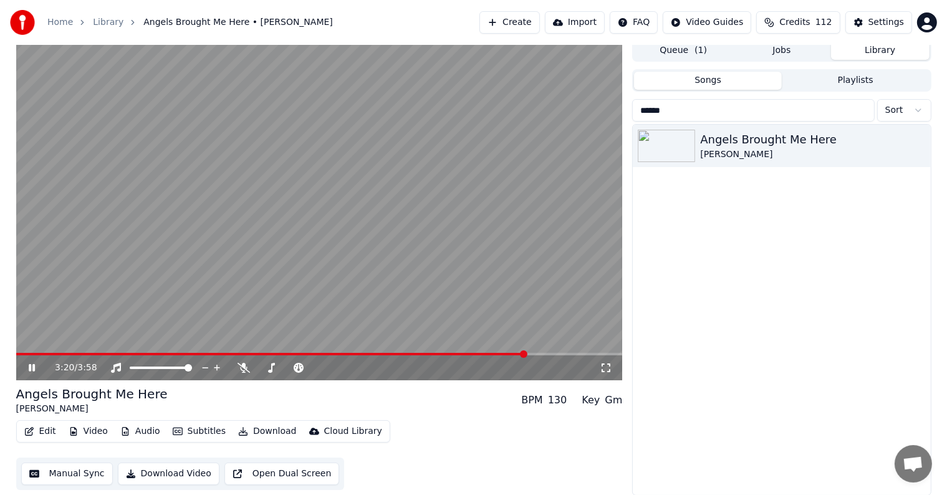
click at [530, 353] on span at bounding box center [319, 354] width 607 height 2
click at [541, 354] on span at bounding box center [319, 354] width 607 height 2
click at [551, 352] on video at bounding box center [319, 209] width 607 height 341
click at [560, 352] on video at bounding box center [319, 209] width 607 height 341
click at [548, 354] on span at bounding box center [319, 354] width 607 height 2
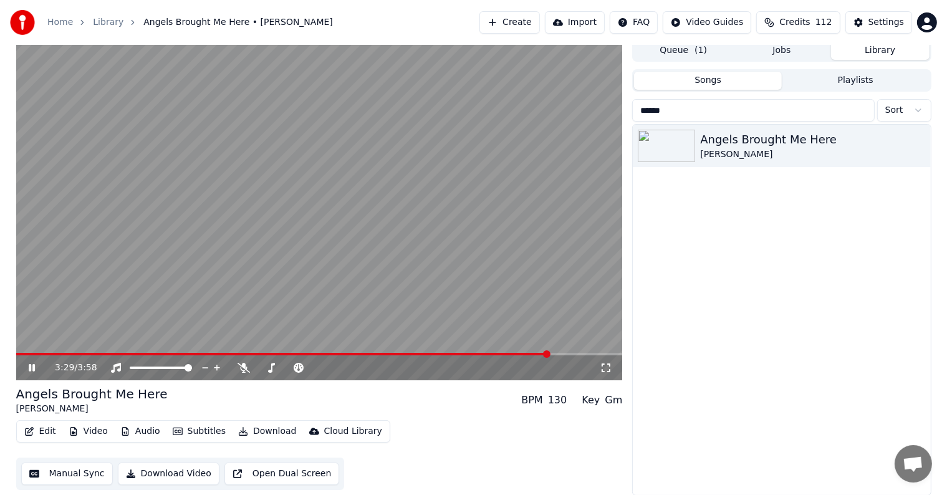
click at [556, 353] on span at bounding box center [319, 354] width 607 height 2
click at [567, 354] on span at bounding box center [319, 354] width 607 height 2
click at [576, 354] on span at bounding box center [319, 354] width 607 height 2
click at [582, 354] on span at bounding box center [319, 354] width 607 height 2
click at [589, 354] on span at bounding box center [319, 354] width 607 height 2
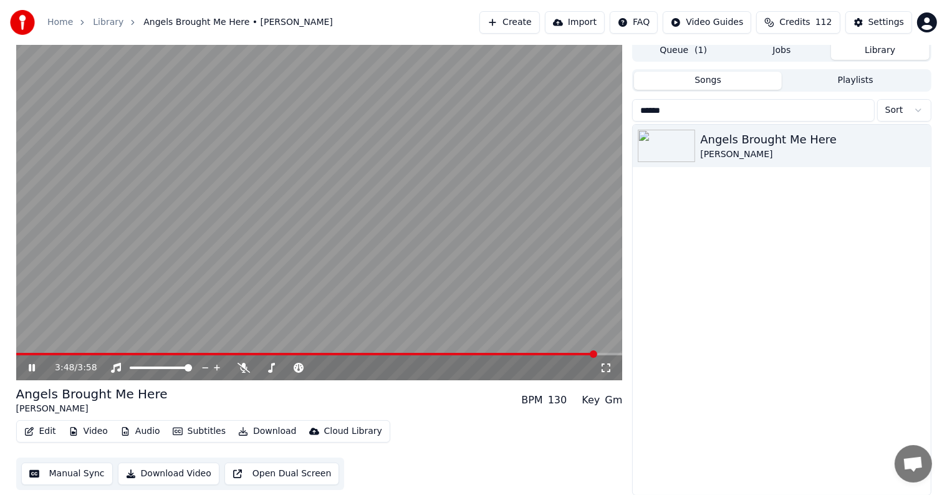
click at [598, 353] on span at bounding box center [319, 354] width 607 height 2
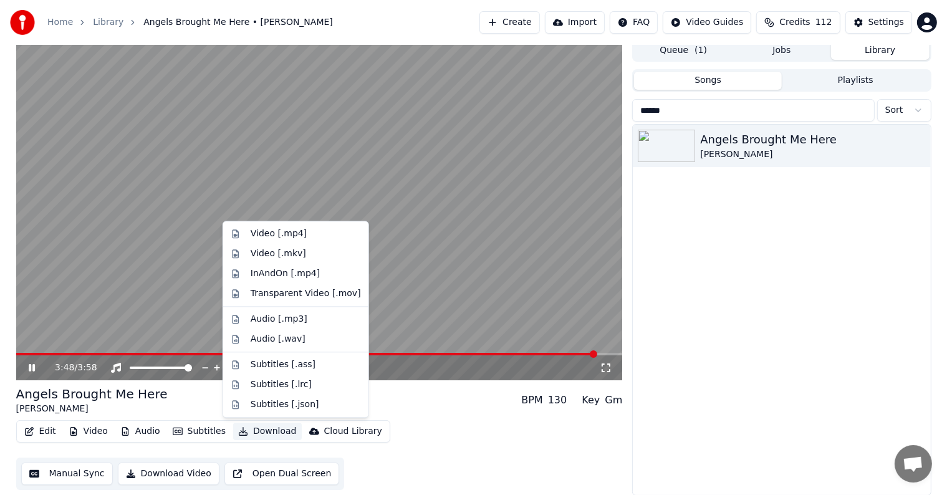
click at [256, 432] on button "Download" at bounding box center [267, 431] width 69 height 17
click at [269, 236] on div "Video [.mp4]" at bounding box center [279, 234] width 56 height 12
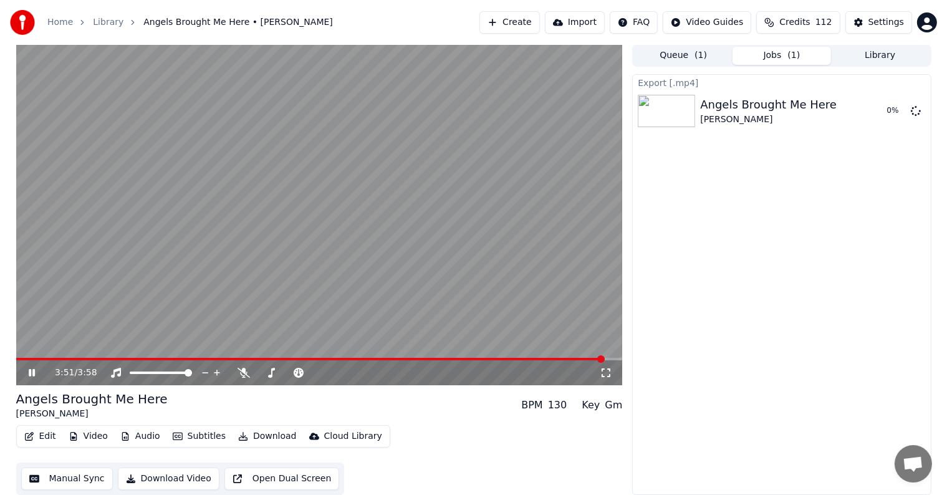
click at [32, 372] on icon at bounding box center [32, 372] width 6 height 7
